Goal: Information Seeking & Learning: Find specific fact

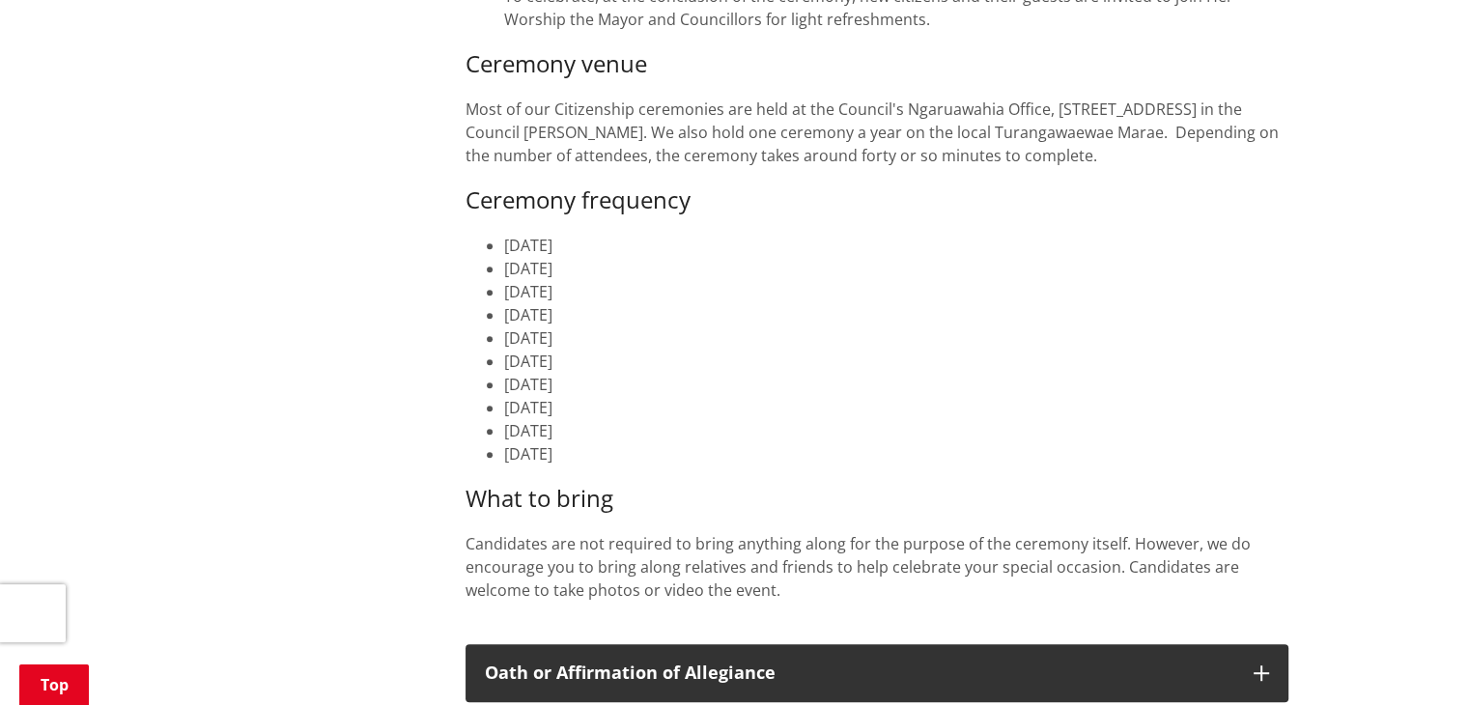
scroll to position [869, 0]
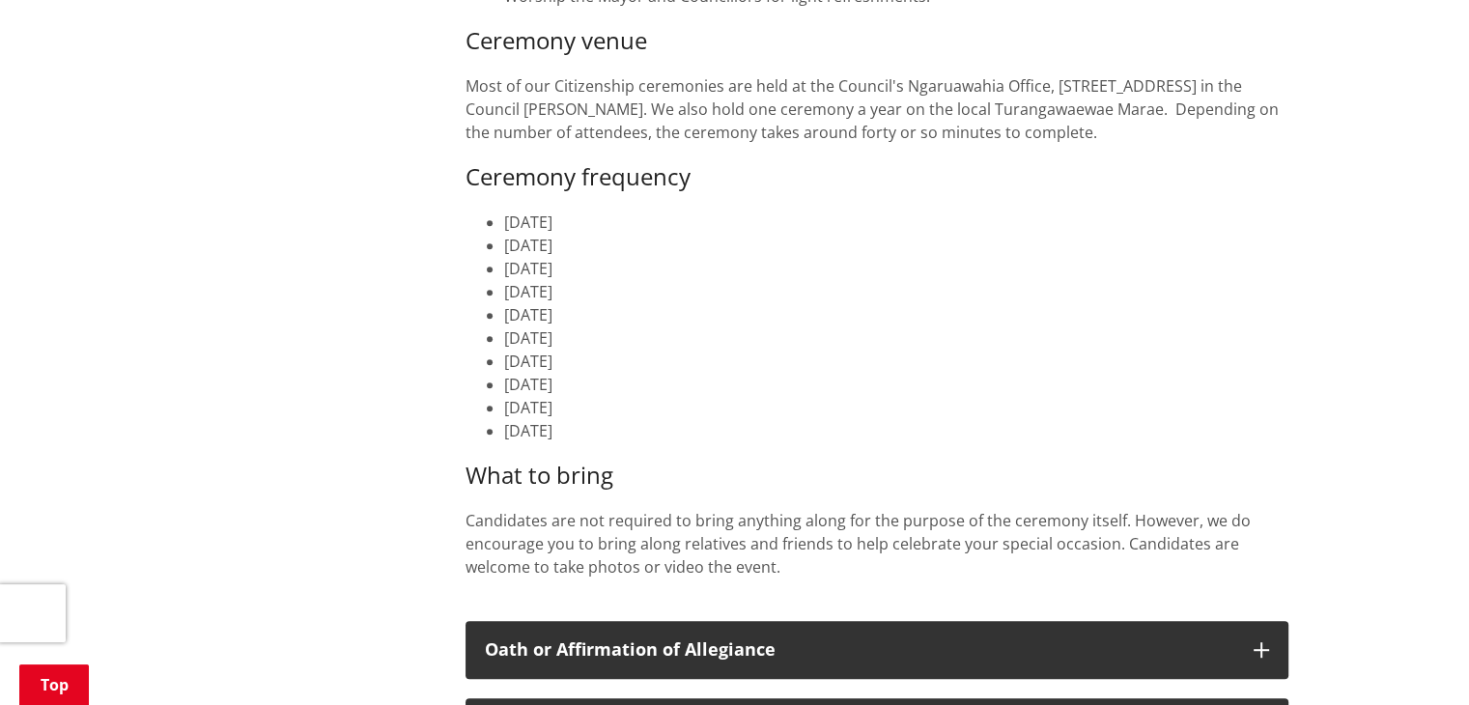
drag, startPoint x: 497, startPoint y: 216, endPoint x: 635, endPoint y: 226, distance: 138.4
click at [635, 226] on ul "[DATE] [DATE] [DATE] [DATE] [DATE] [DATE] [DATE] [DATE] [DATE] [DATE]" at bounding box center [876, 327] width 823 height 232
drag, startPoint x: 503, startPoint y: 319, endPoint x: 605, endPoint y: 316, distance: 101.4
click at [605, 316] on li "[DATE]" at bounding box center [896, 314] width 784 height 23
drag, startPoint x: 498, startPoint y: 339, endPoint x: 616, endPoint y: 340, distance: 117.8
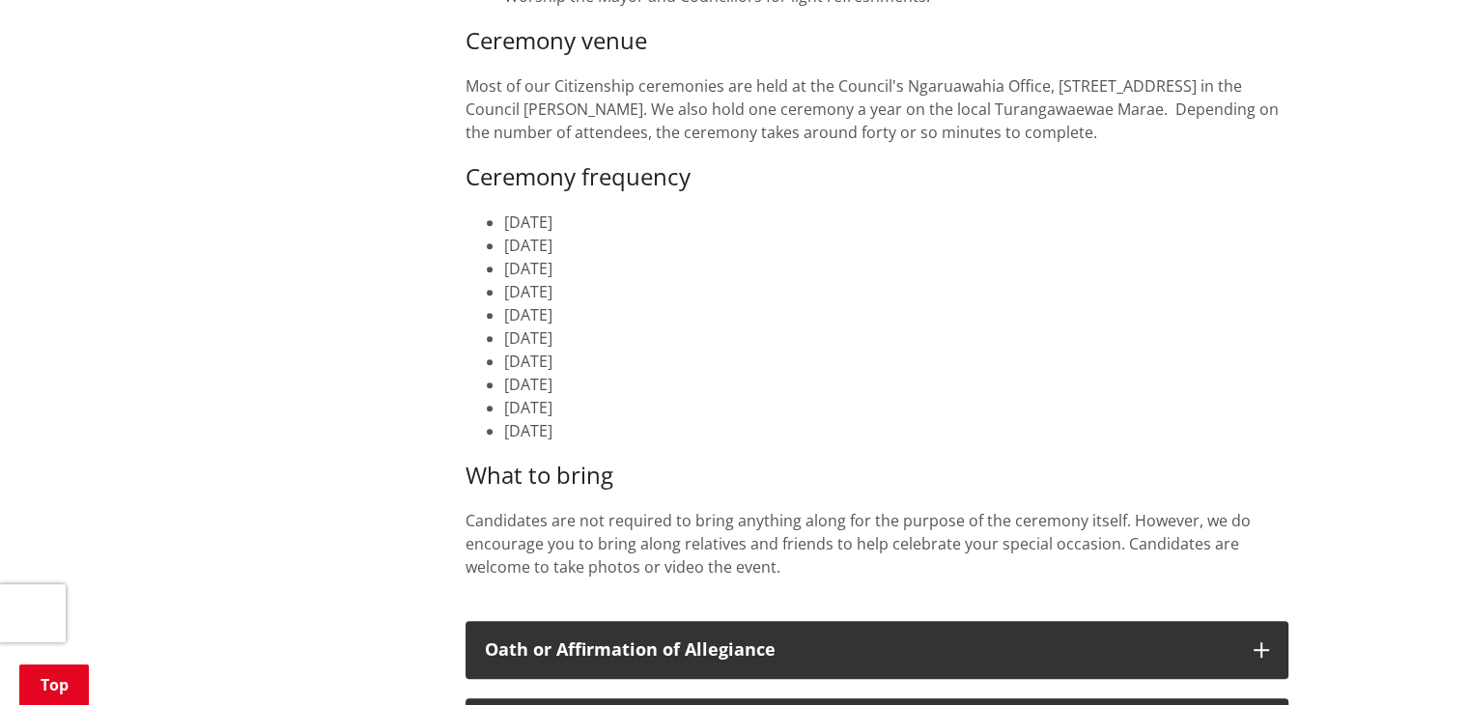
click at [616, 340] on ul "[DATE] [DATE] [DATE] [DATE] [DATE] [DATE] [DATE] [DATE] [DATE] [DATE]" at bounding box center [876, 327] width 823 height 232
drag, startPoint x: 499, startPoint y: 404, endPoint x: 629, endPoint y: 407, distance: 129.4
click at [629, 407] on ul "[DATE] [DATE] [DATE] [DATE] [DATE] [DATE] [DATE] [DATE] [DATE] [DATE]" at bounding box center [876, 327] width 823 height 232
drag, startPoint x: 730, startPoint y: 386, endPoint x: 694, endPoint y: 404, distance: 39.7
click at [694, 404] on li "[DATE]" at bounding box center [896, 407] width 784 height 23
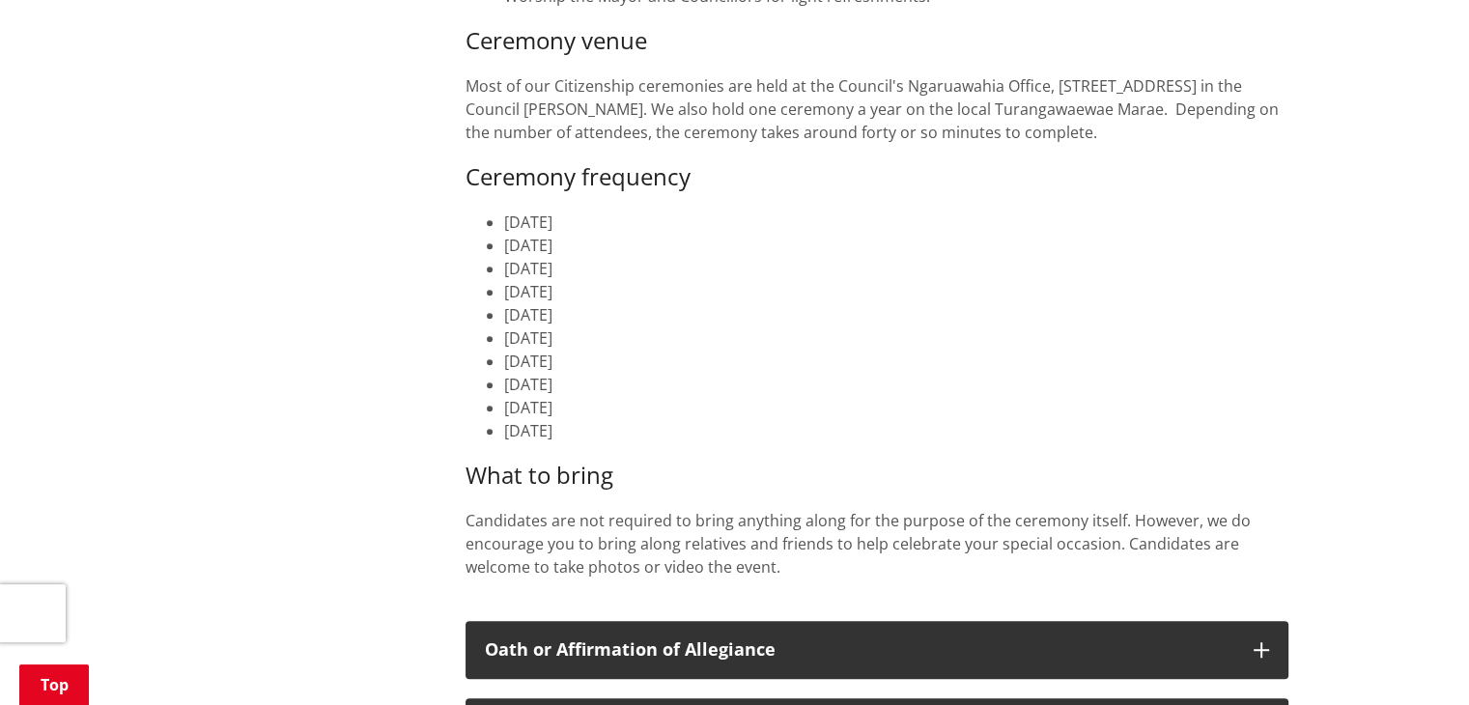
drag, startPoint x: 502, startPoint y: 343, endPoint x: 588, endPoint y: 345, distance: 86.0
click at [588, 345] on li "[DATE]" at bounding box center [896, 337] width 784 height 23
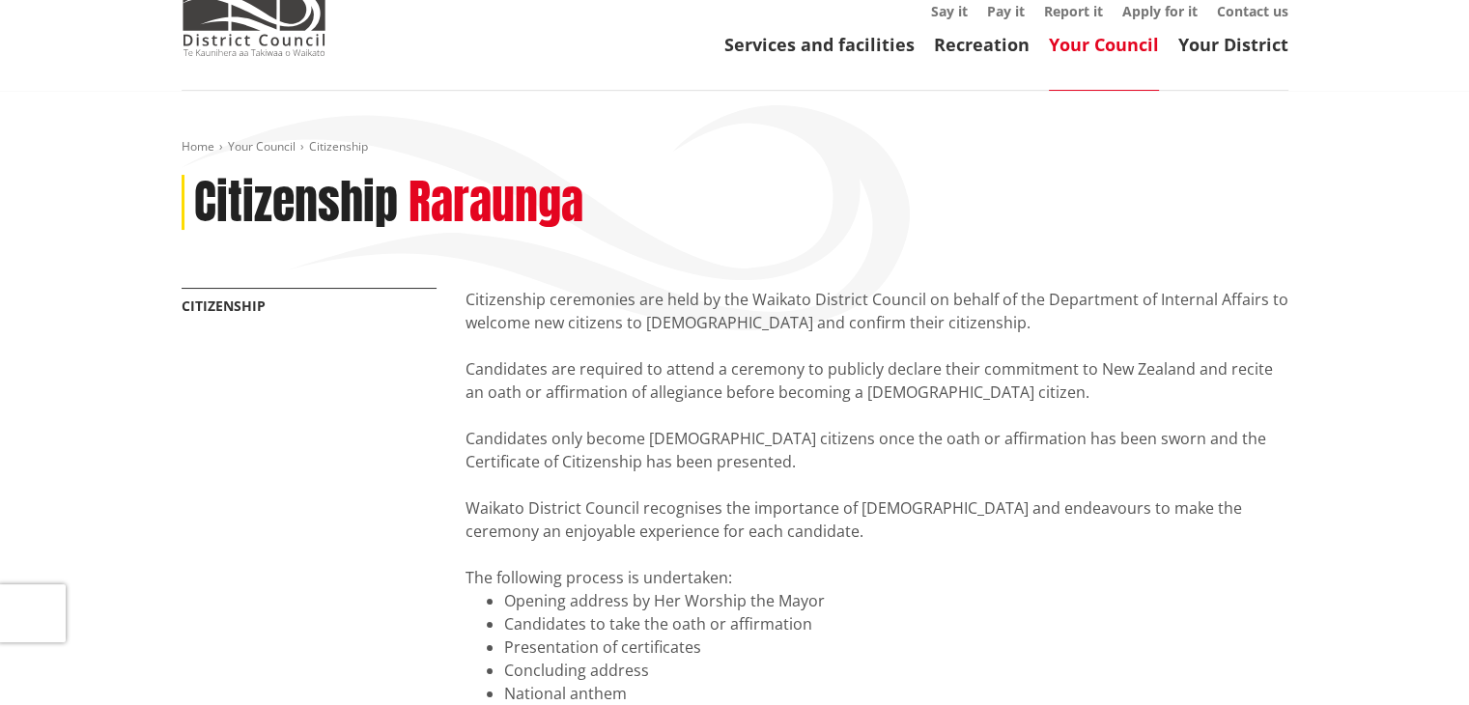
scroll to position [0, 0]
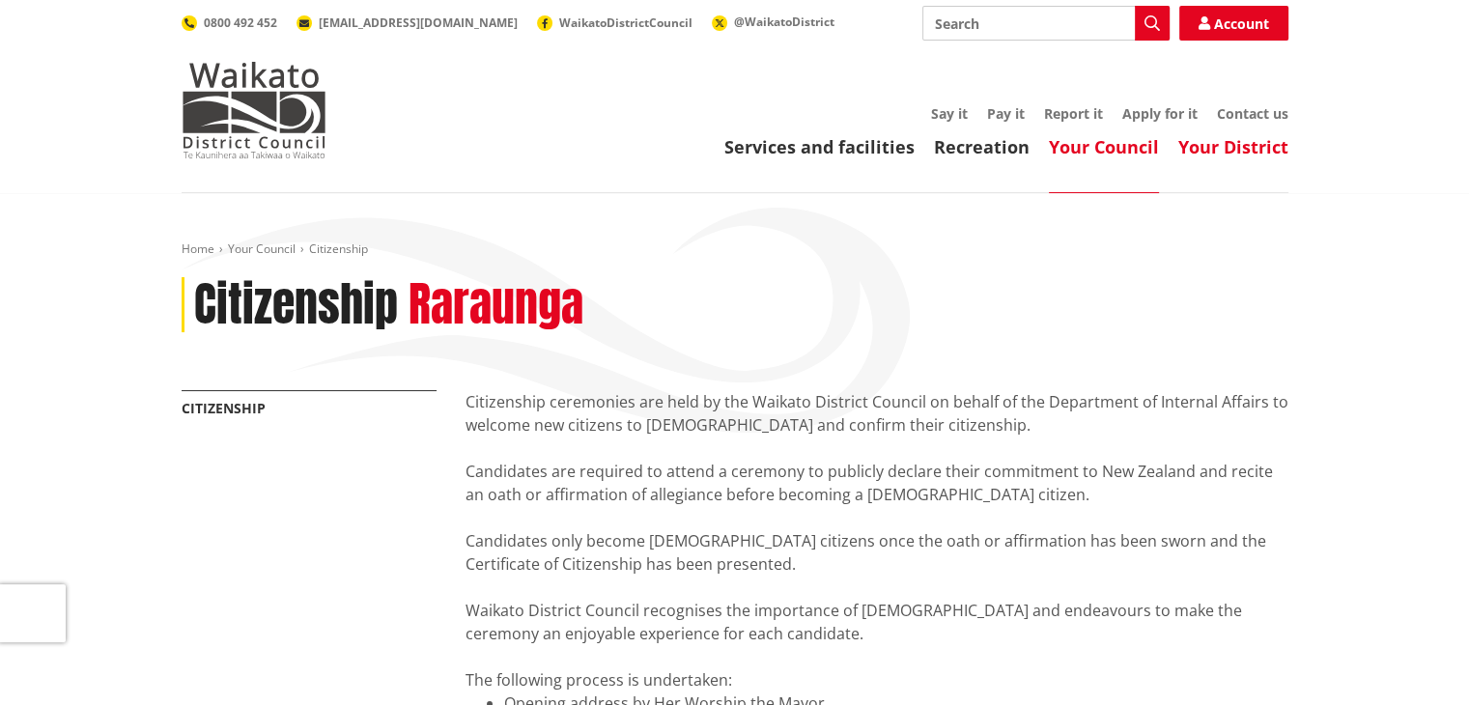
click at [1248, 145] on link "Your District" at bounding box center [1233, 146] width 110 height 23
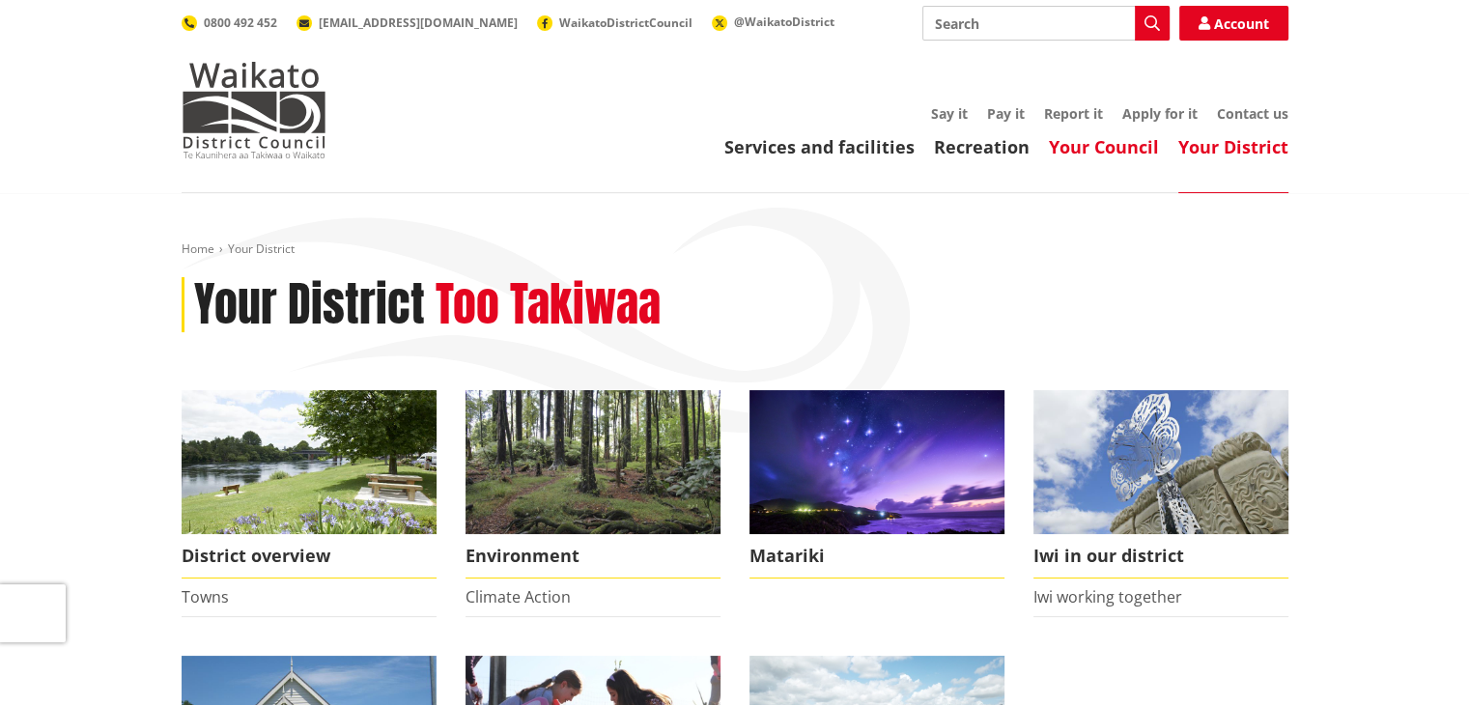
drag, startPoint x: 1078, startPoint y: 161, endPoint x: 1078, endPoint y: 144, distance: 17.4
click at [1077, 161] on header "Toggle search Toggle navigation Services and facilities Recreation Your Council…" at bounding box center [734, 96] width 1469 height 193
click at [1078, 144] on link "Your Council" at bounding box center [1104, 146] width 110 height 23
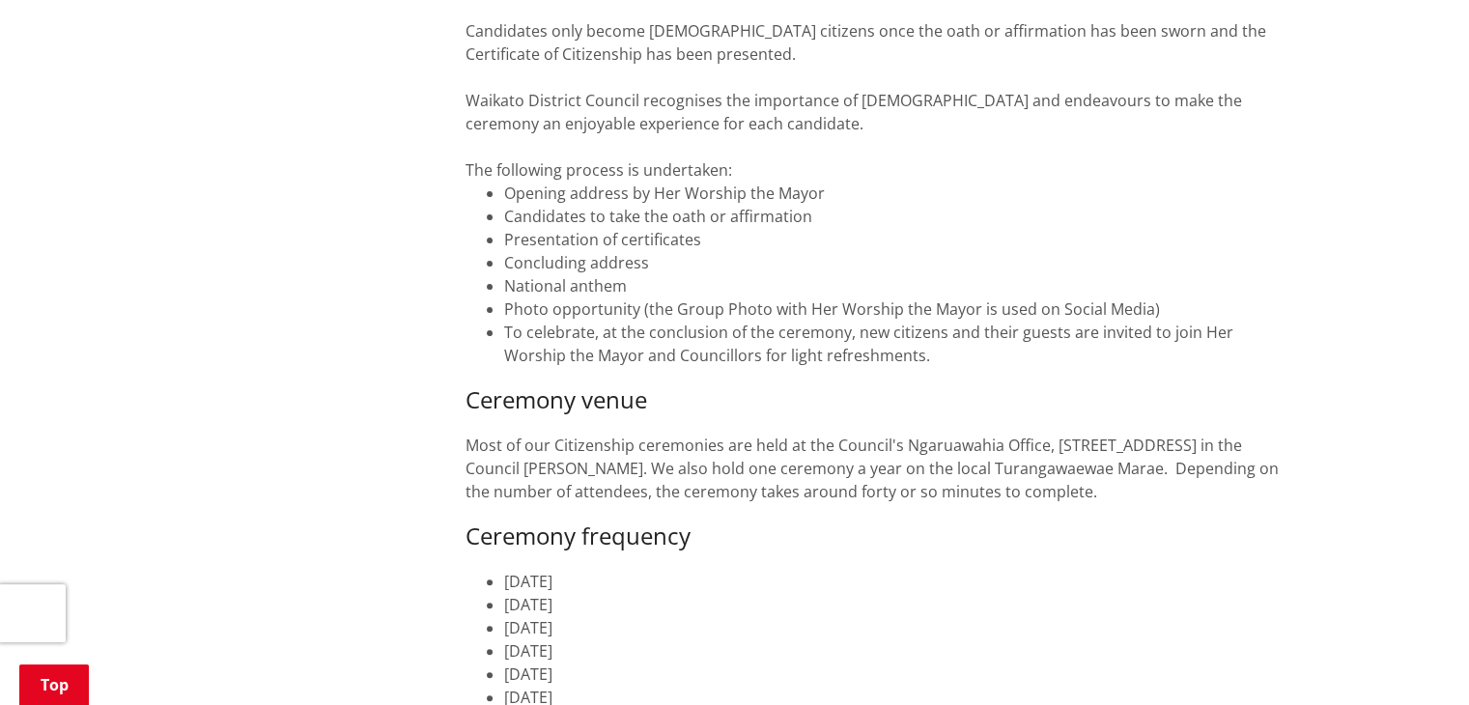
scroll to position [193, 0]
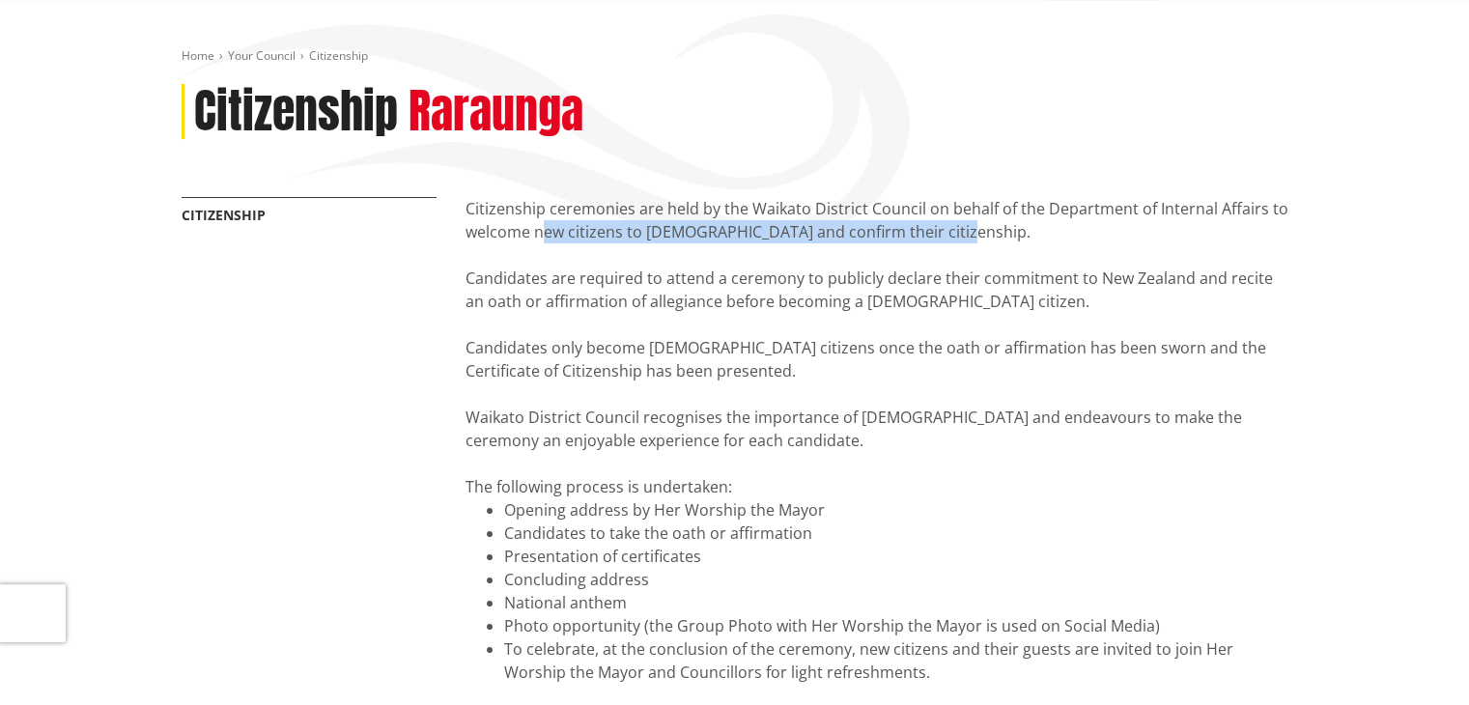
drag, startPoint x: 543, startPoint y: 233, endPoint x: 976, endPoint y: 241, distance: 433.7
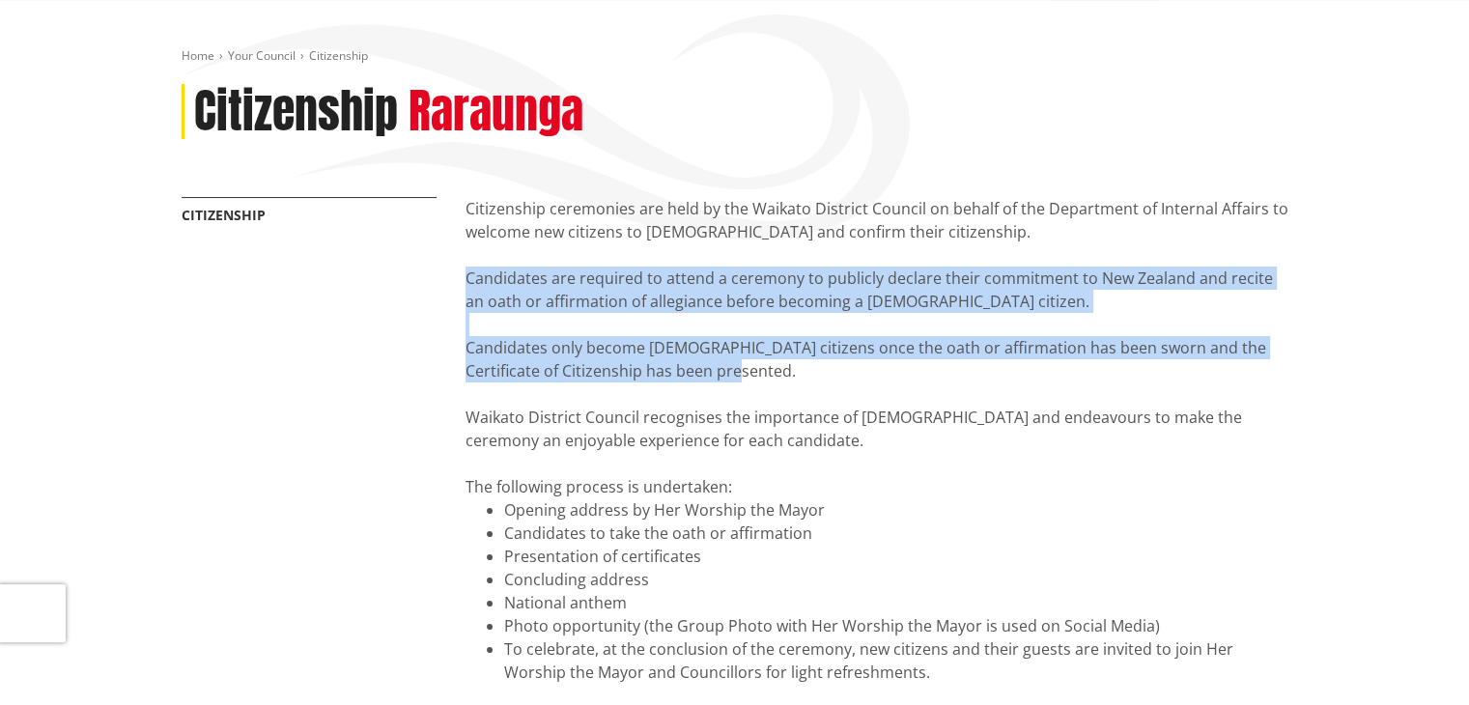
drag, startPoint x: 484, startPoint y: 279, endPoint x: 1334, endPoint y: 368, distance: 854.5
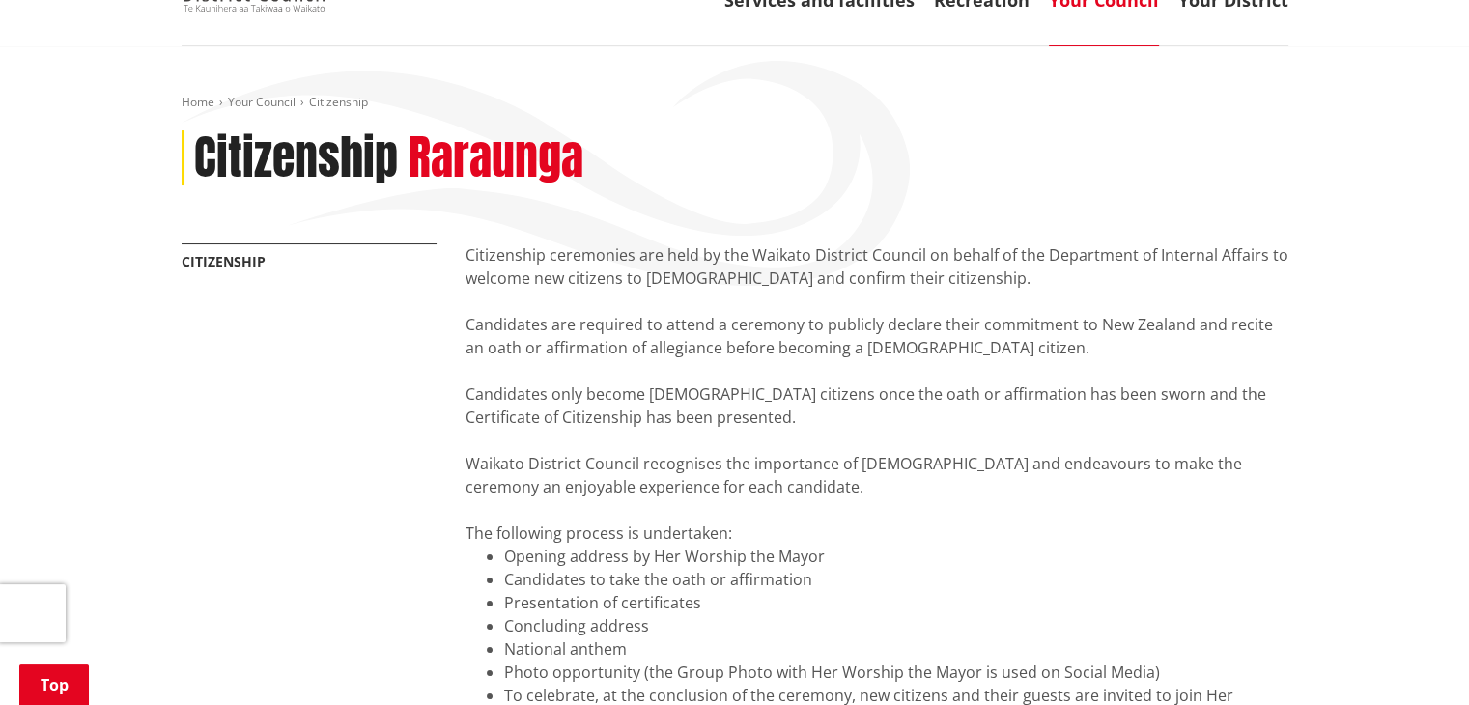
scroll to position [0, 0]
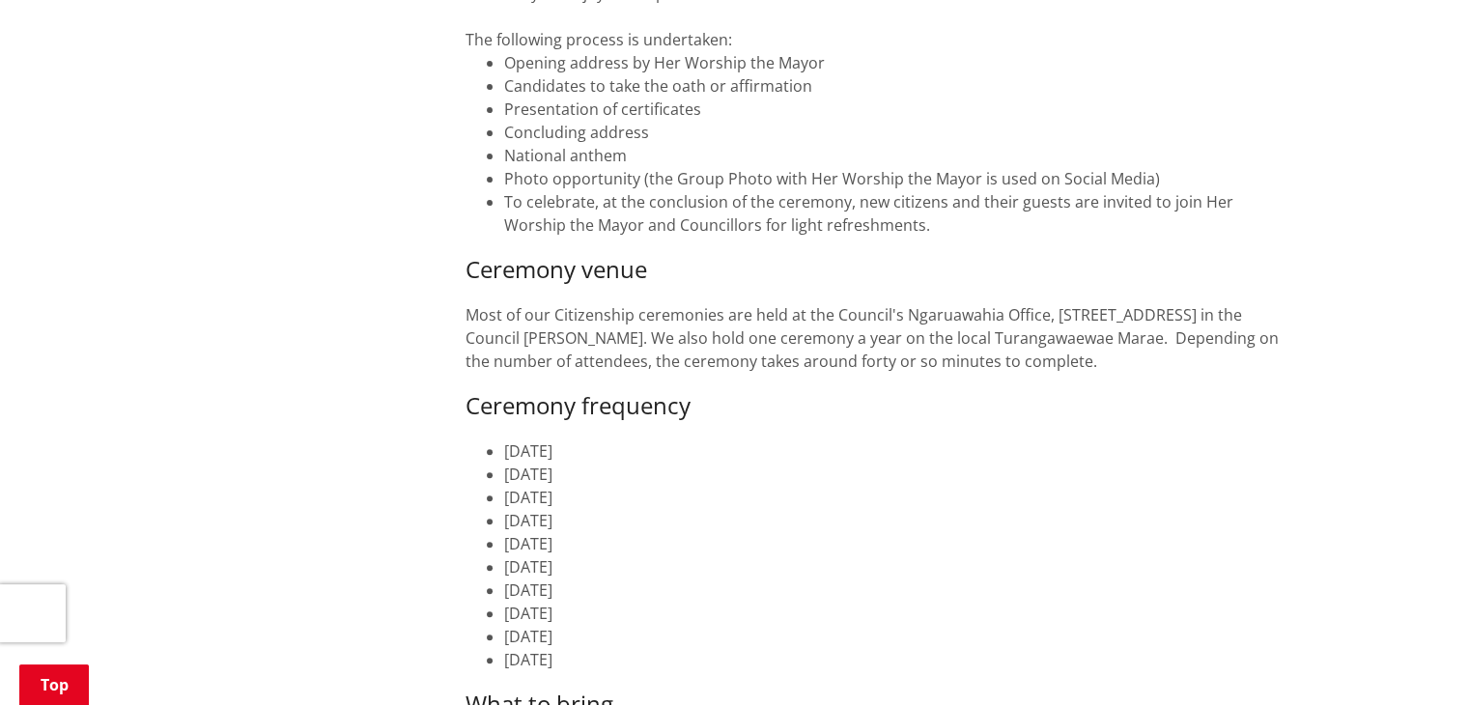
scroll to position [869, 0]
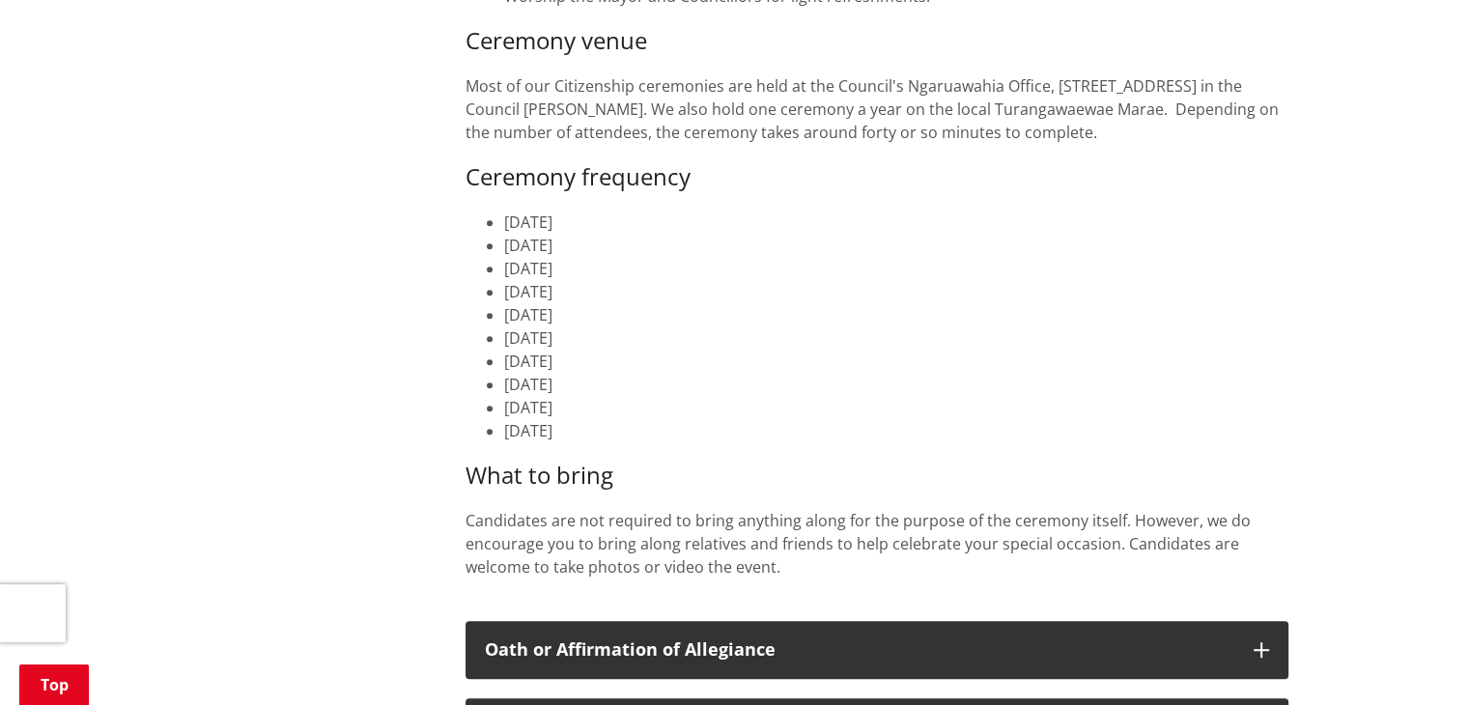
drag, startPoint x: 505, startPoint y: 384, endPoint x: 649, endPoint y: 393, distance: 144.2
click at [649, 393] on li "[DATE]" at bounding box center [896, 384] width 784 height 23
drag, startPoint x: 499, startPoint y: 406, endPoint x: 674, endPoint y: 415, distance: 175.1
click at [674, 415] on ul "[DATE] [DATE] [DATE] [DATE] [DATE] [DATE] [DATE] [DATE] [DATE] [DATE]" at bounding box center [876, 327] width 823 height 232
click at [966, 308] on li "[DATE]" at bounding box center [896, 314] width 784 height 23
